Goal: Information Seeking & Learning: Check status

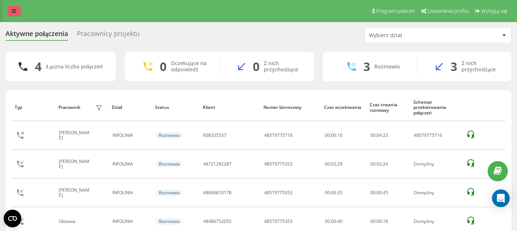
click at [15, 13] on icon at bounding box center [14, 10] width 4 height 5
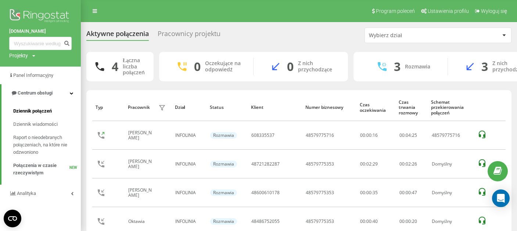
click at [42, 112] on span "Dziennik połączeń" at bounding box center [32, 110] width 39 height 7
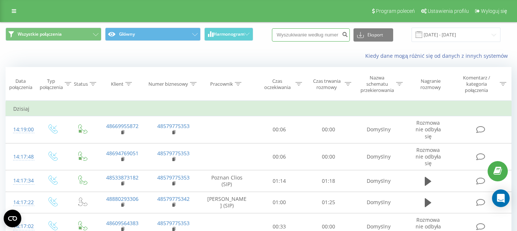
click at [319, 37] on input at bounding box center [311, 34] width 78 height 13
paste input "48486752055"
type input "48486752055"
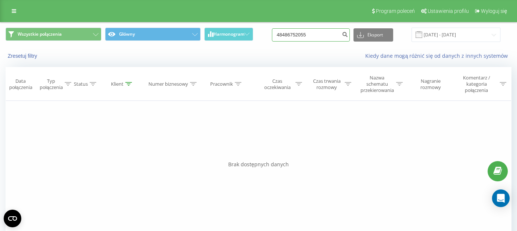
click at [289, 38] on input "48486752055" at bounding box center [311, 34] width 78 height 13
click at [292, 36] on input "48486752055" at bounding box center [311, 34] width 78 height 13
type input "486 752 055"
click at [348, 36] on icon "submit" at bounding box center [345, 33] width 6 height 4
click at [346, 38] on button "submit" at bounding box center [345, 34] width 10 height 13
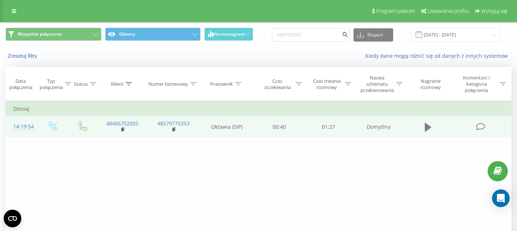
click at [425, 131] on icon at bounding box center [428, 127] width 7 height 9
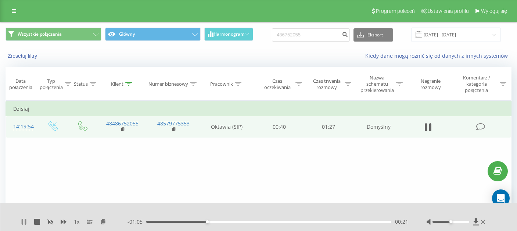
click at [23, 223] on icon at bounding box center [22, 222] width 1 height 6
click at [316, 34] on input "486752055" at bounding box center [311, 34] width 78 height 13
paste input "721422130"
type input "48721422130"
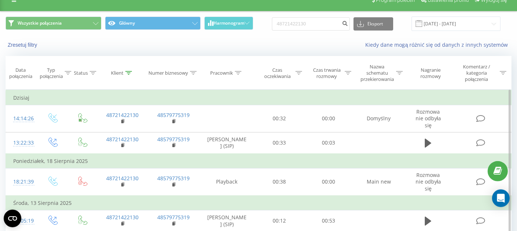
scroll to position [10, 0]
